Goal: Task Accomplishment & Management: Manage account settings

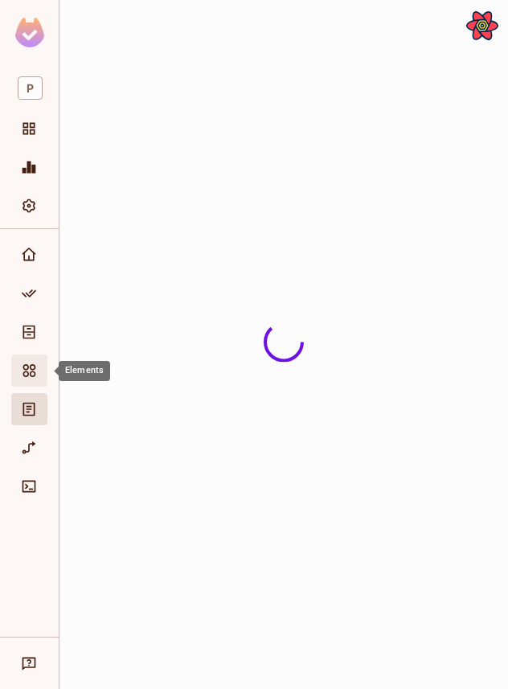
click at [27, 362] on icon "Elements" at bounding box center [29, 370] width 16 height 16
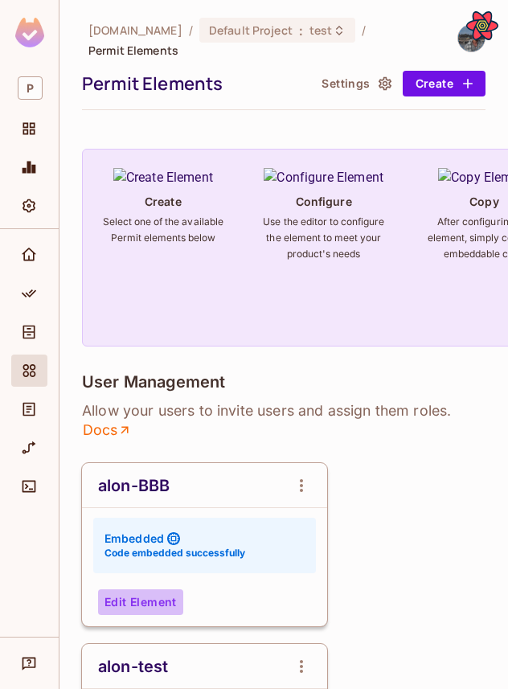
click at [165, 589] on button "Edit Element" at bounding box center [140, 602] width 85 height 26
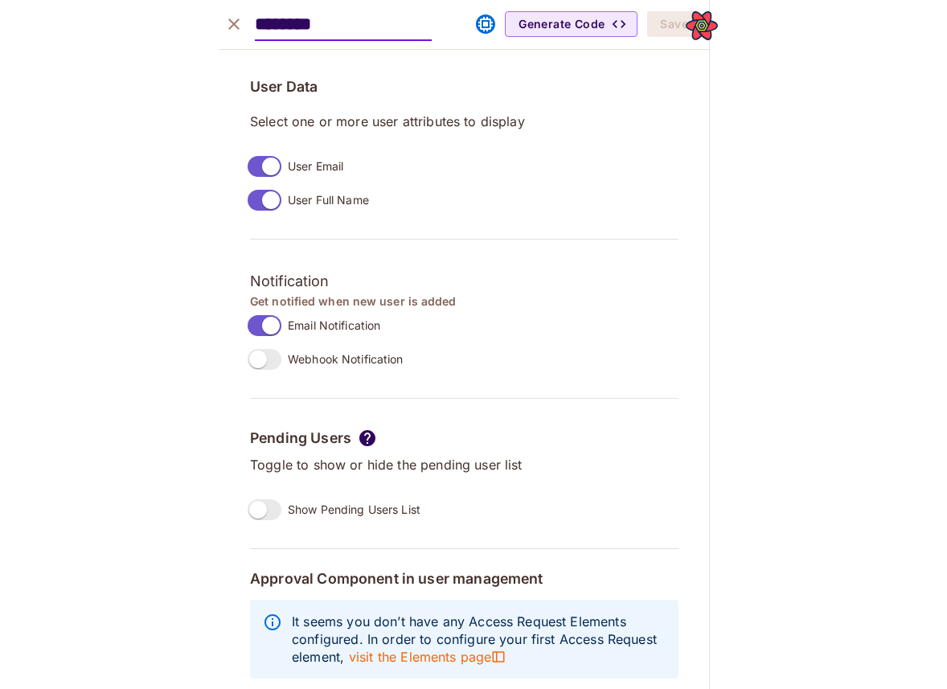
scroll to position [1254, 0]
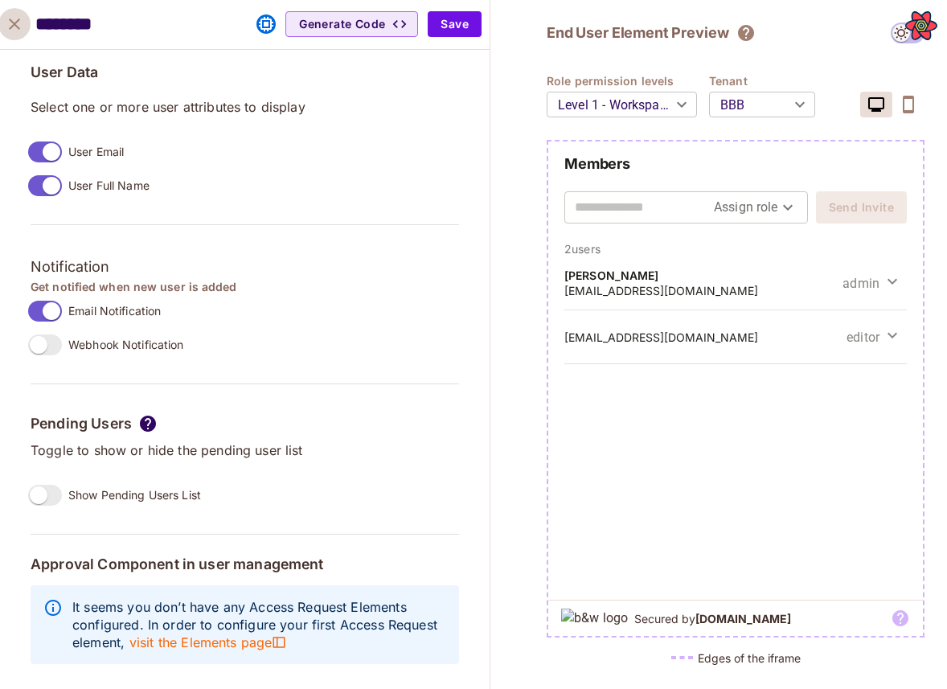
click at [21, 17] on icon "close" at bounding box center [14, 23] width 19 height 19
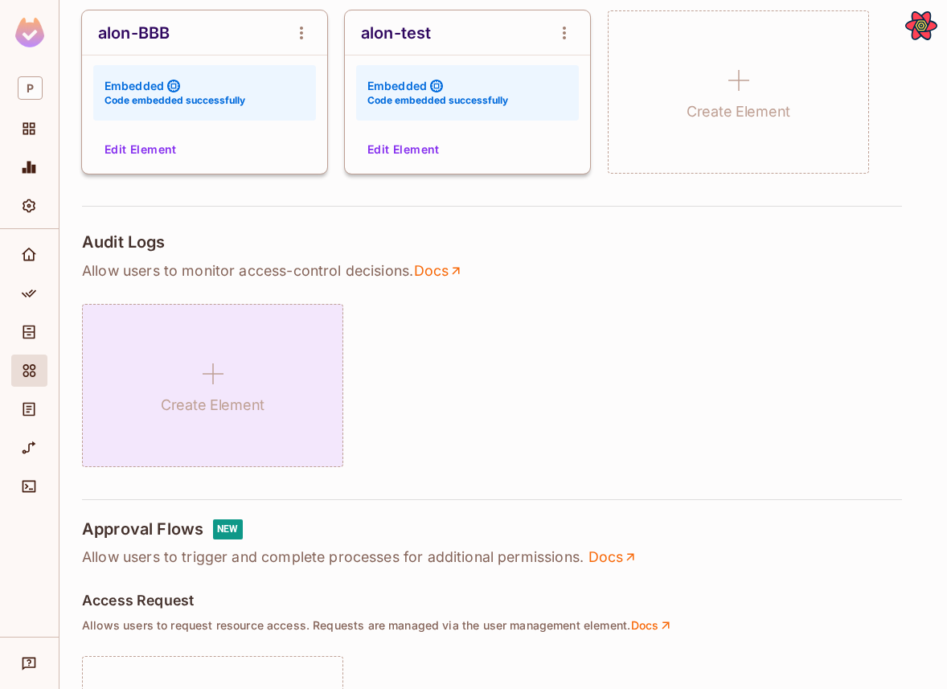
scroll to position [289, 0]
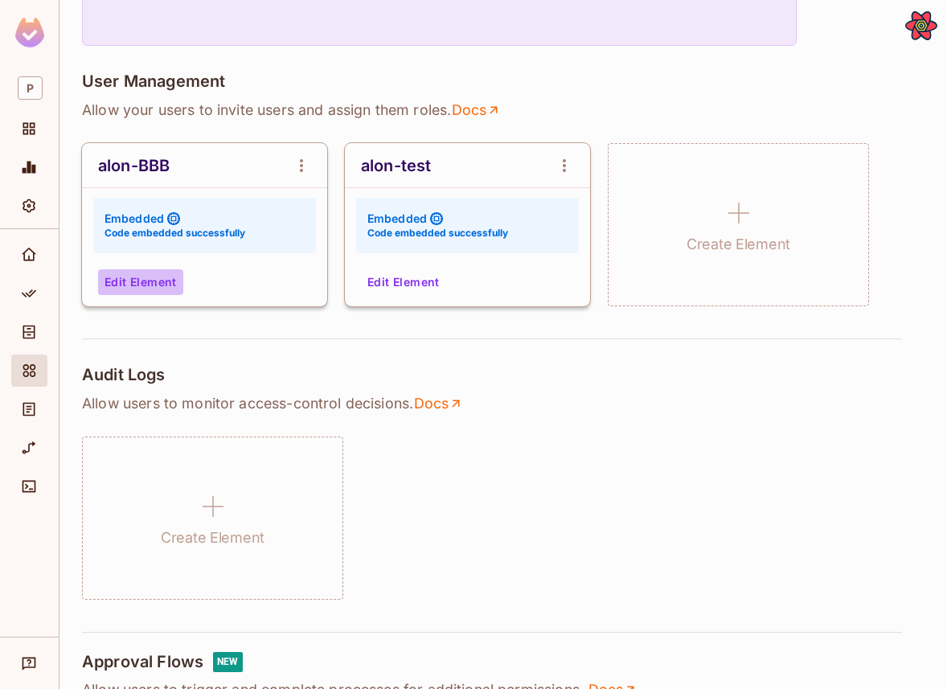
click at [144, 280] on button "Edit Element" at bounding box center [140, 282] width 85 height 26
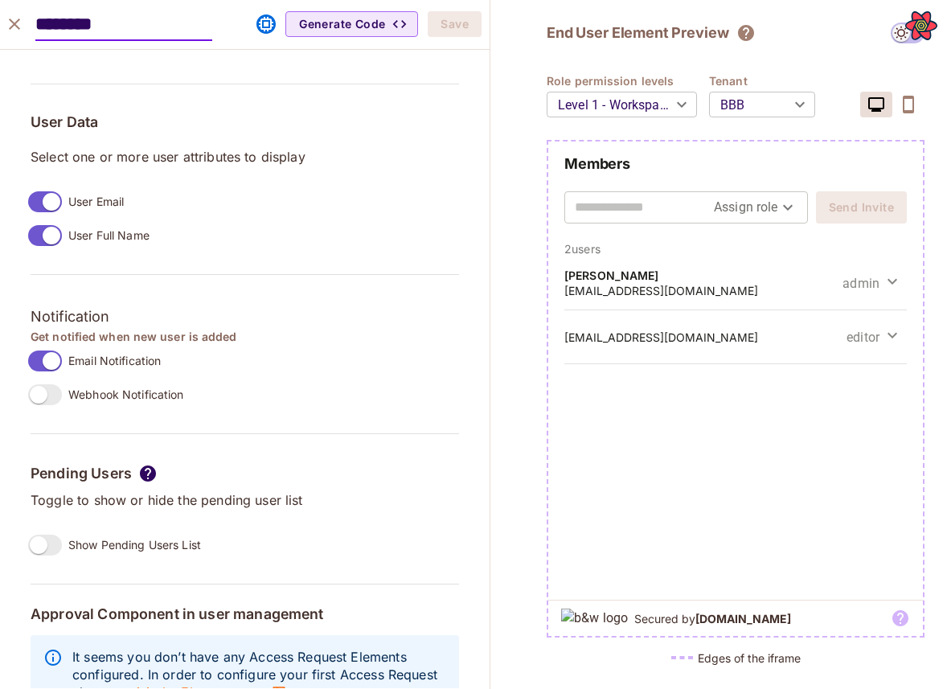
scroll to position [1254, 0]
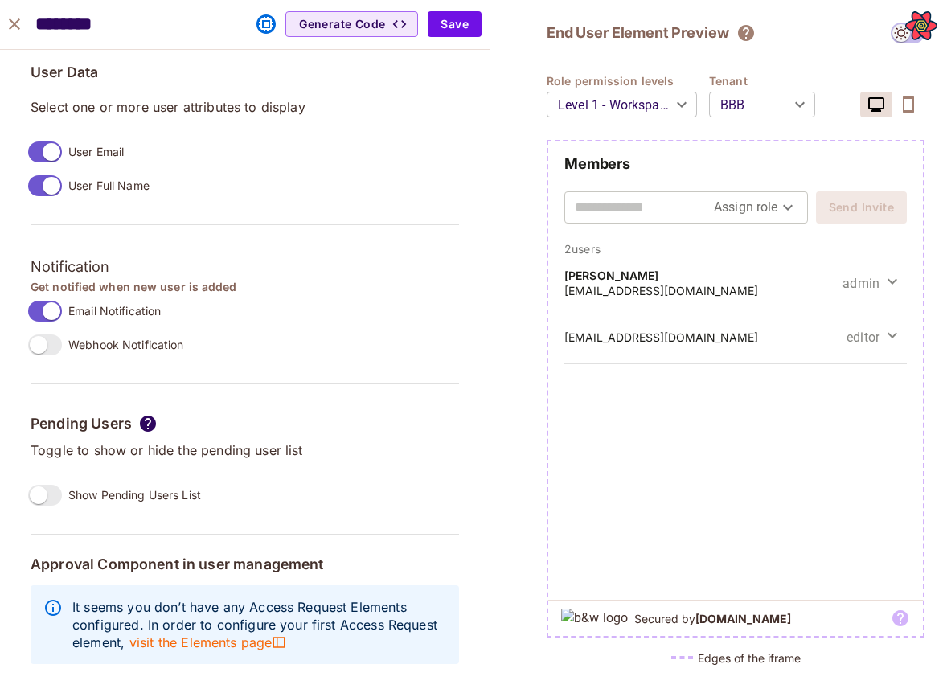
click at [50, 509] on label "Show Pending Users List" at bounding box center [111, 495] width 179 height 34
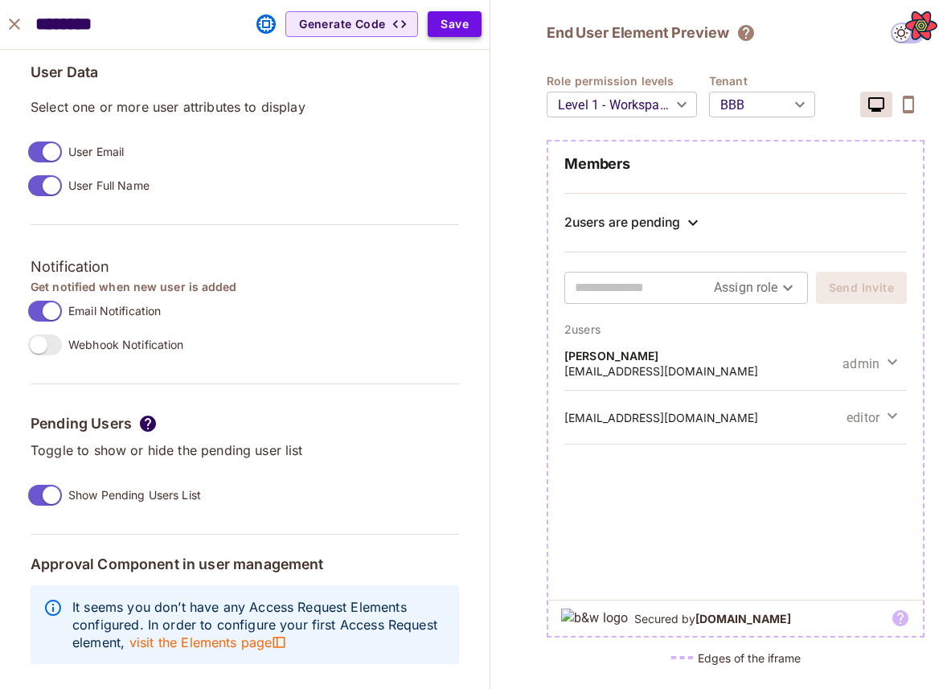
click at [468, 19] on button "Save" at bounding box center [455, 24] width 54 height 26
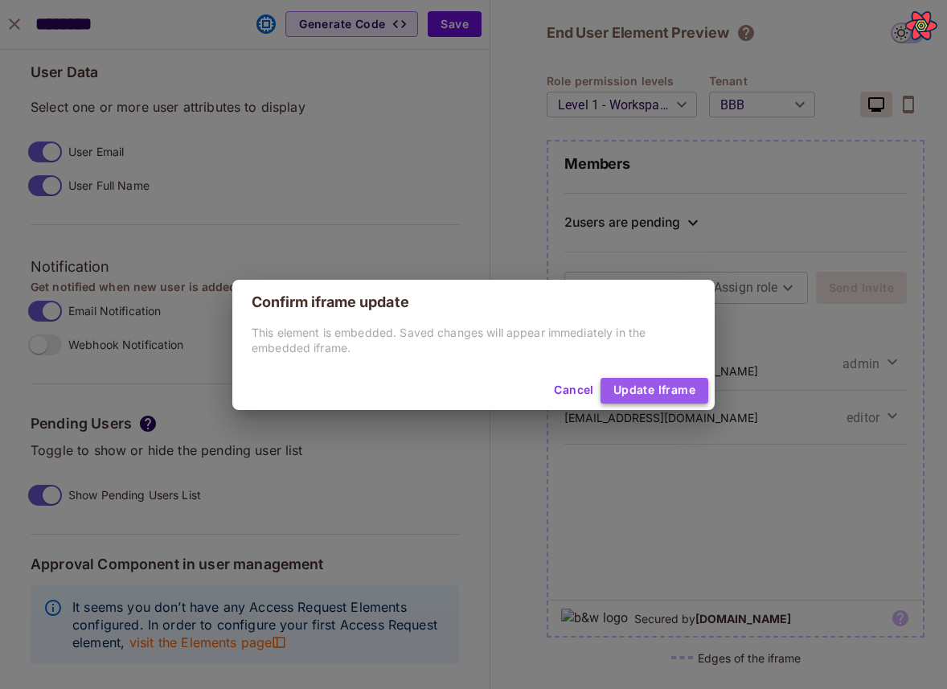
click at [507, 378] on button "Update Iframe" at bounding box center [654, 391] width 108 height 26
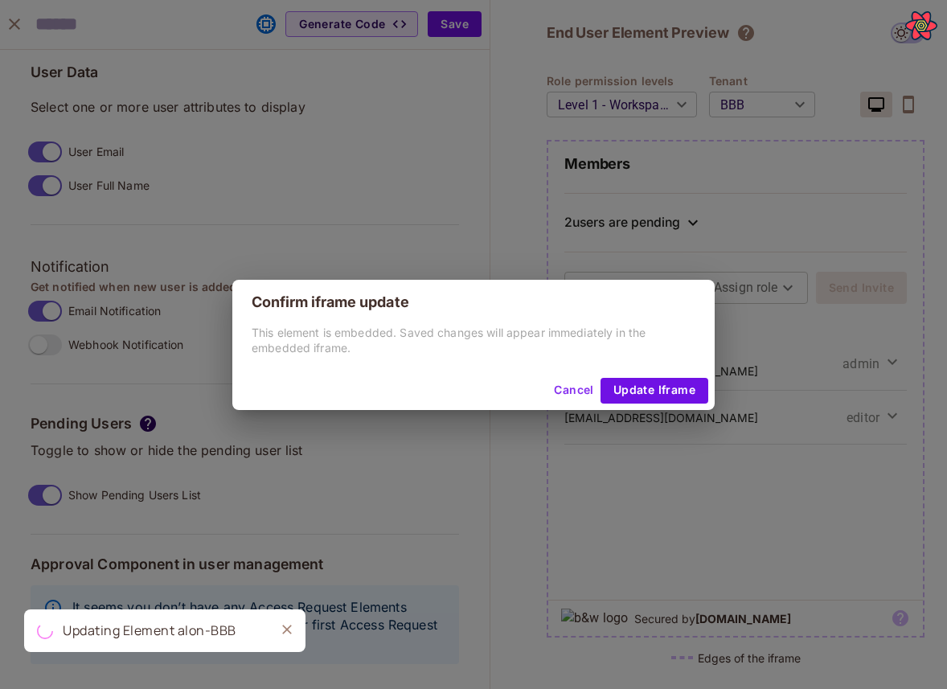
scroll to position [1280, 0]
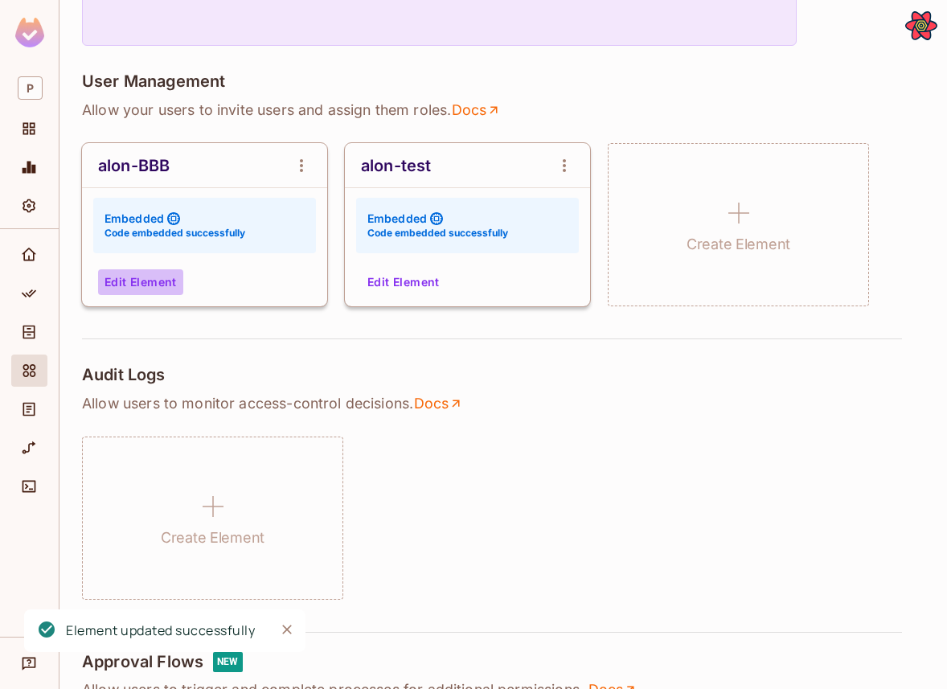
click at [137, 288] on button "Edit Element" at bounding box center [140, 282] width 85 height 26
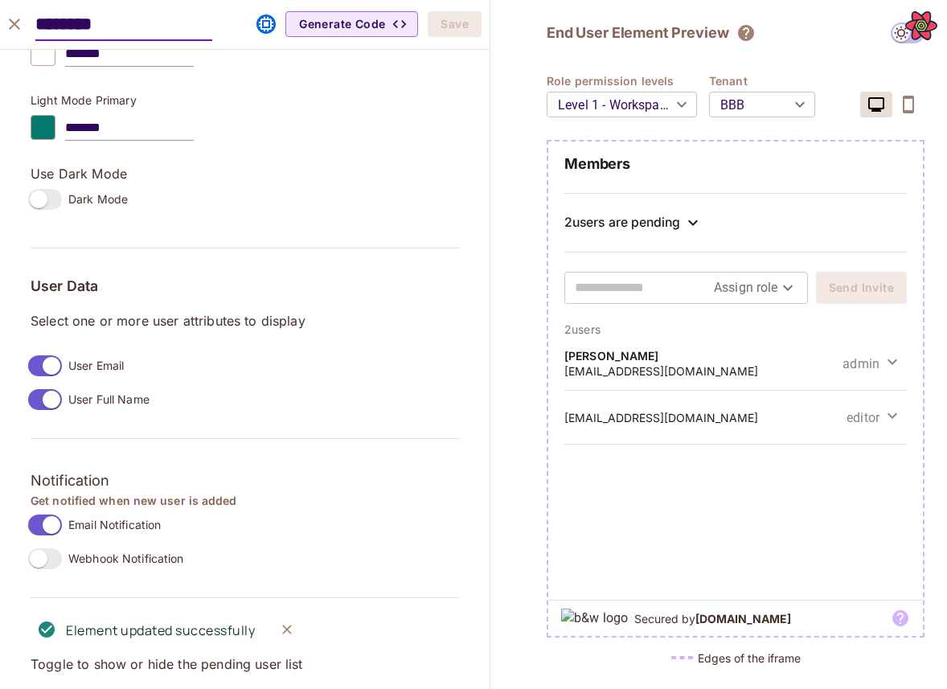
scroll to position [1254, 0]
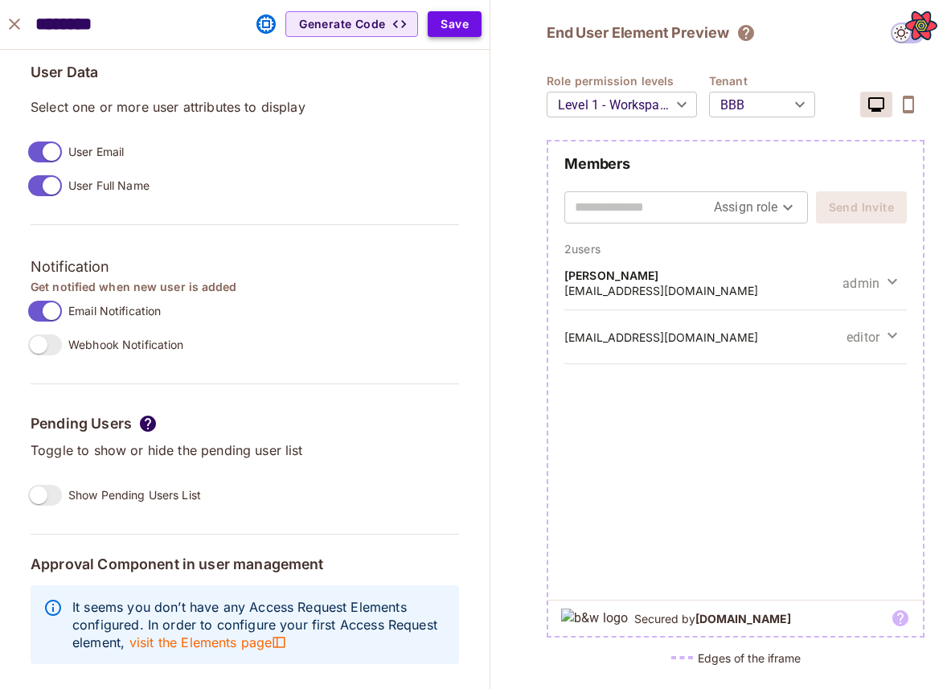
click at [450, 33] on button "Save" at bounding box center [455, 24] width 54 height 26
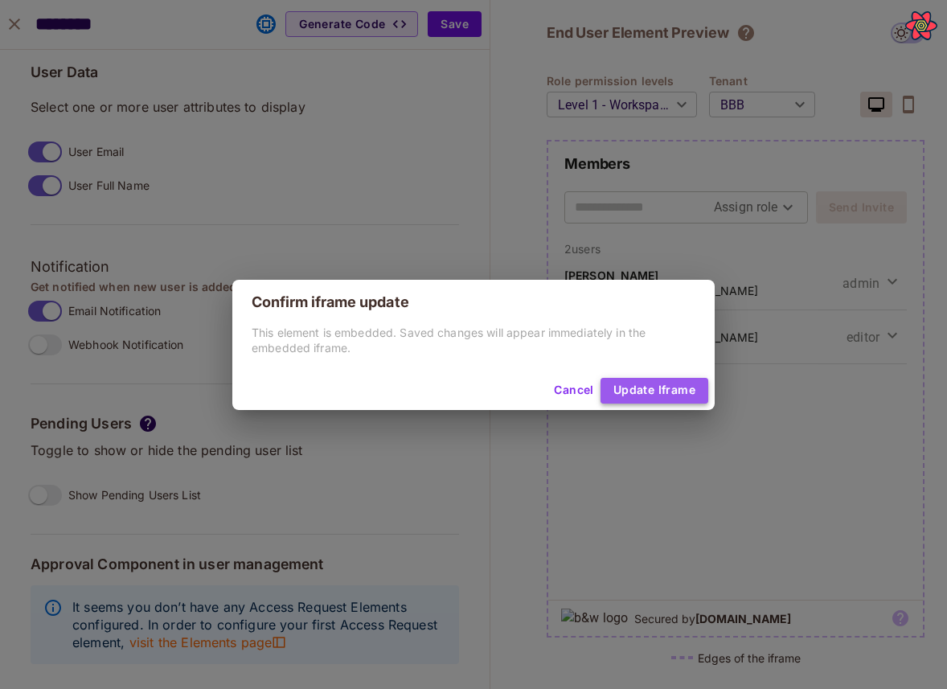
click at [507, 382] on button "Update Iframe" at bounding box center [654, 391] width 108 height 26
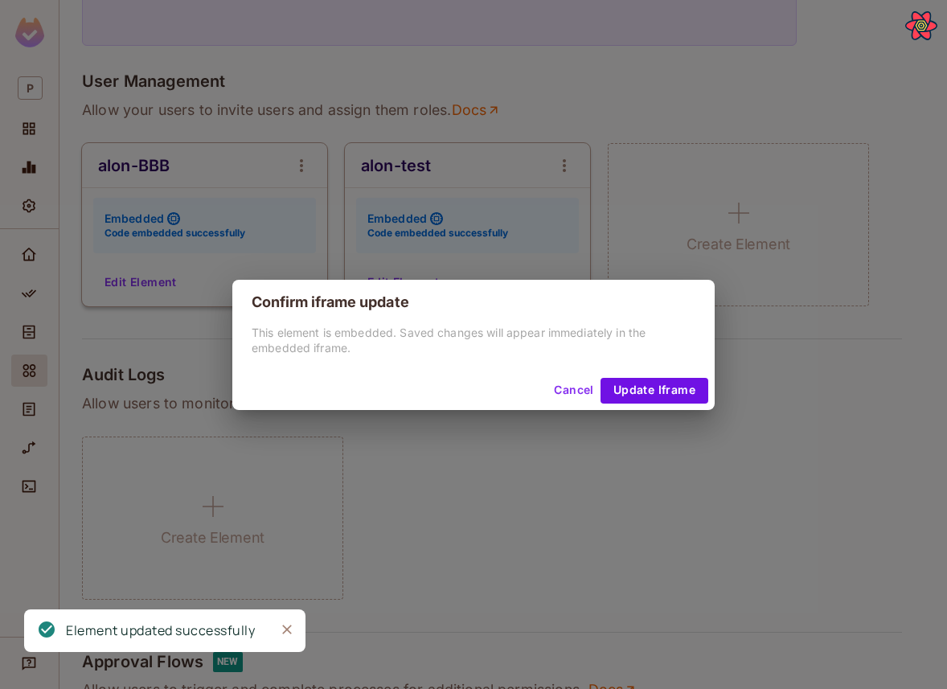
scroll to position [1280, 0]
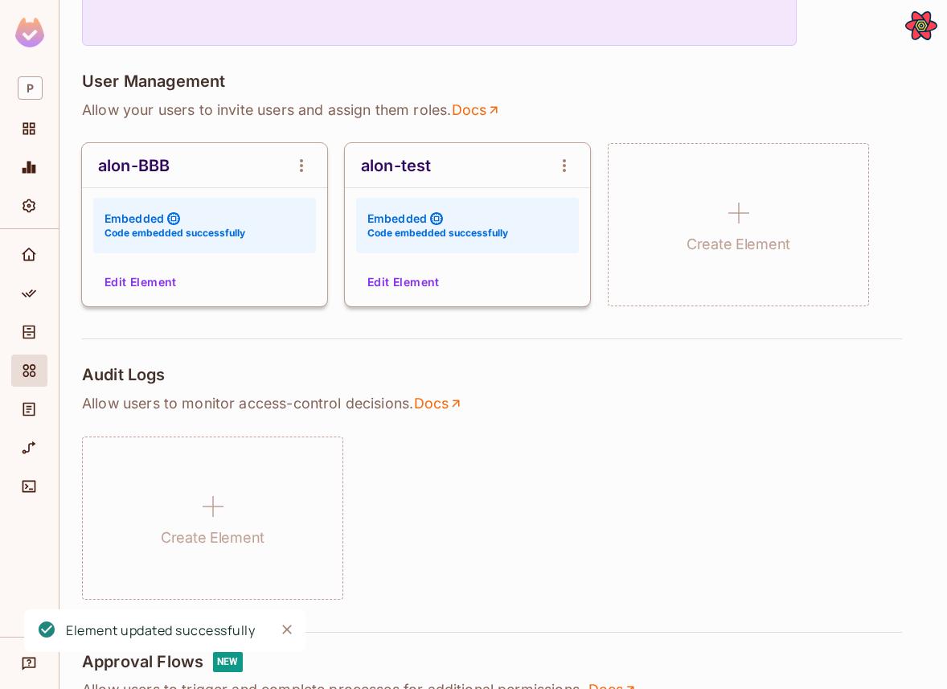
click at [158, 301] on div "alon-BBB Embedded Code embedded successfully Edit Element" at bounding box center [204, 224] width 245 height 163
click at [150, 280] on button "Edit Element" at bounding box center [140, 282] width 85 height 26
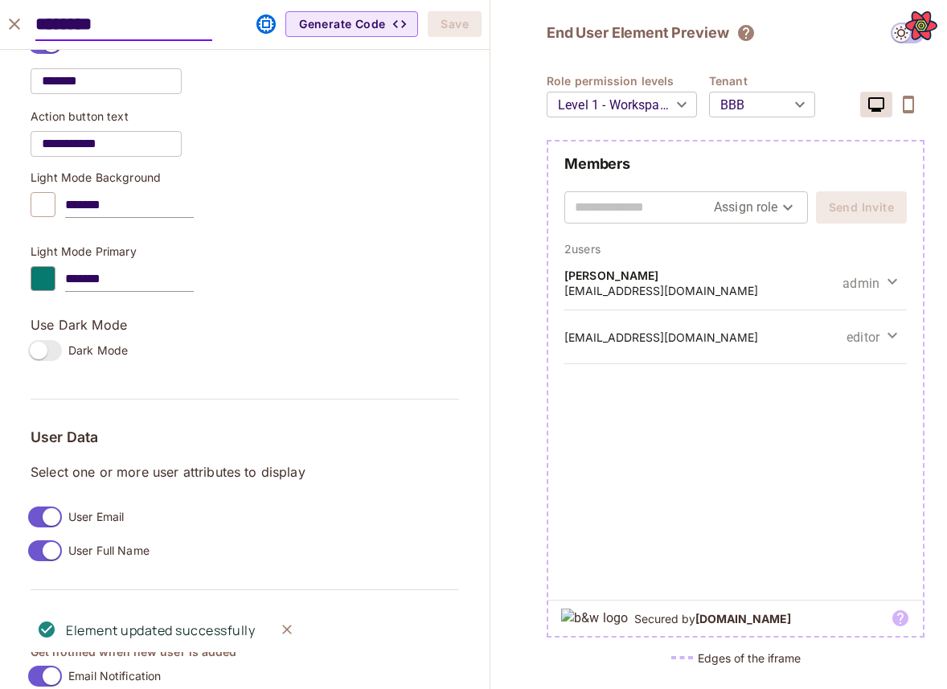
scroll to position [1254, 0]
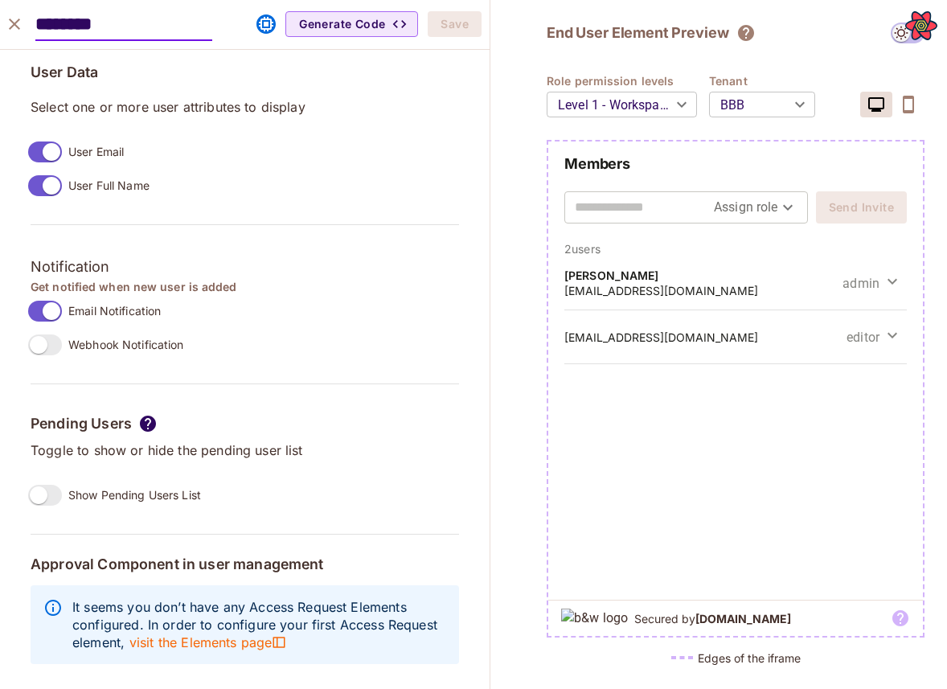
click at [27, 499] on label "Show Pending Users List" at bounding box center [111, 495] width 179 height 34
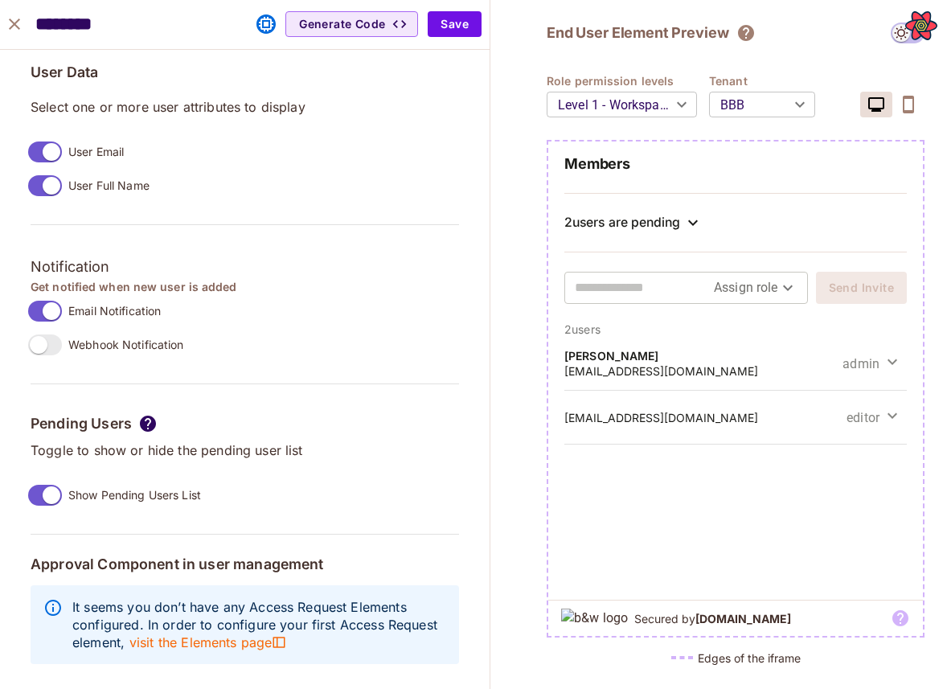
click at [27, 499] on label "Show Pending Users List" at bounding box center [111, 495] width 179 height 34
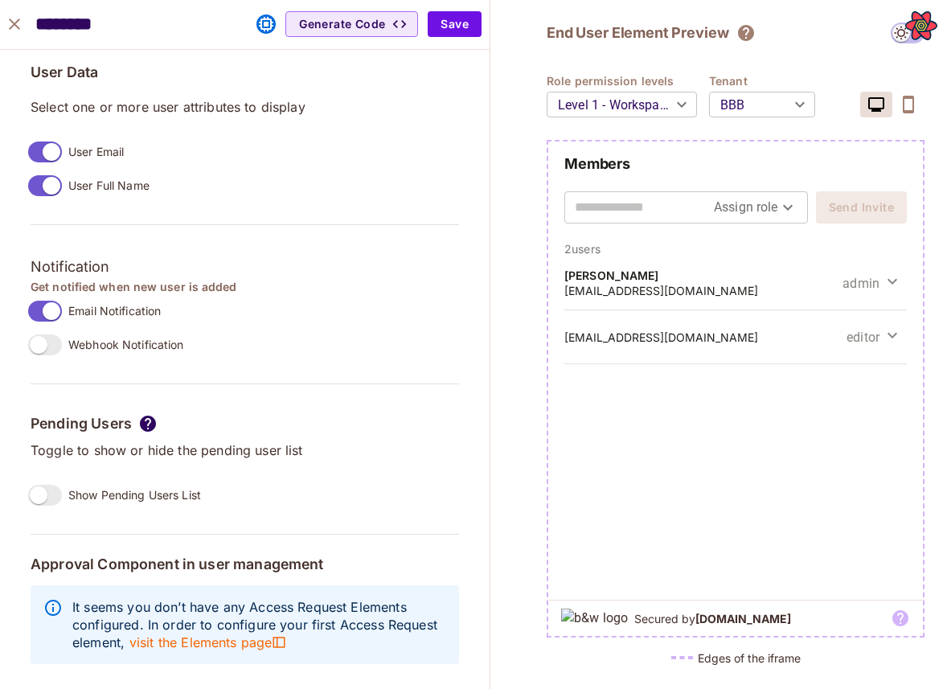
click at [27, 499] on label "Show Pending Users List" at bounding box center [111, 495] width 179 height 34
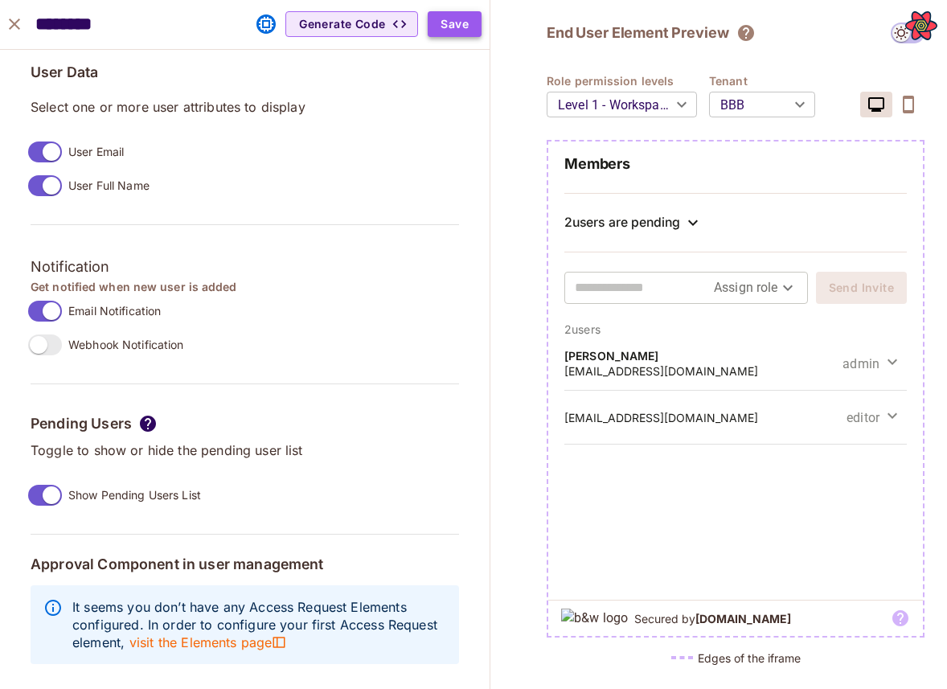
click at [472, 26] on button "Save" at bounding box center [455, 24] width 54 height 26
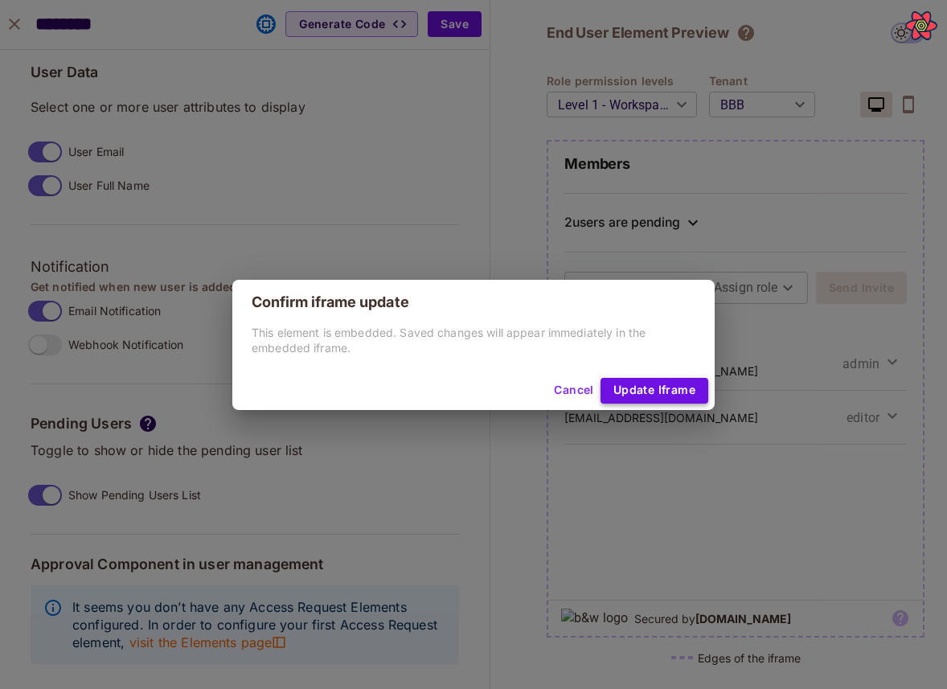
click at [507, 381] on button "Update Iframe" at bounding box center [654, 391] width 108 height 26
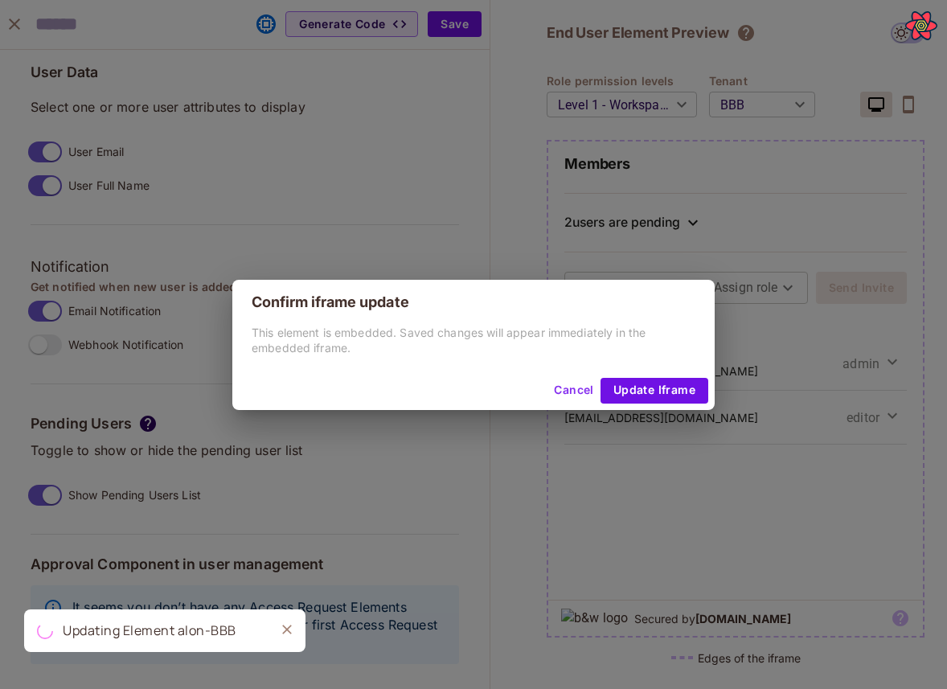
scroll to position [1280, 0]
